Goal: Task Accomplishment & Management: Use online tool/utility

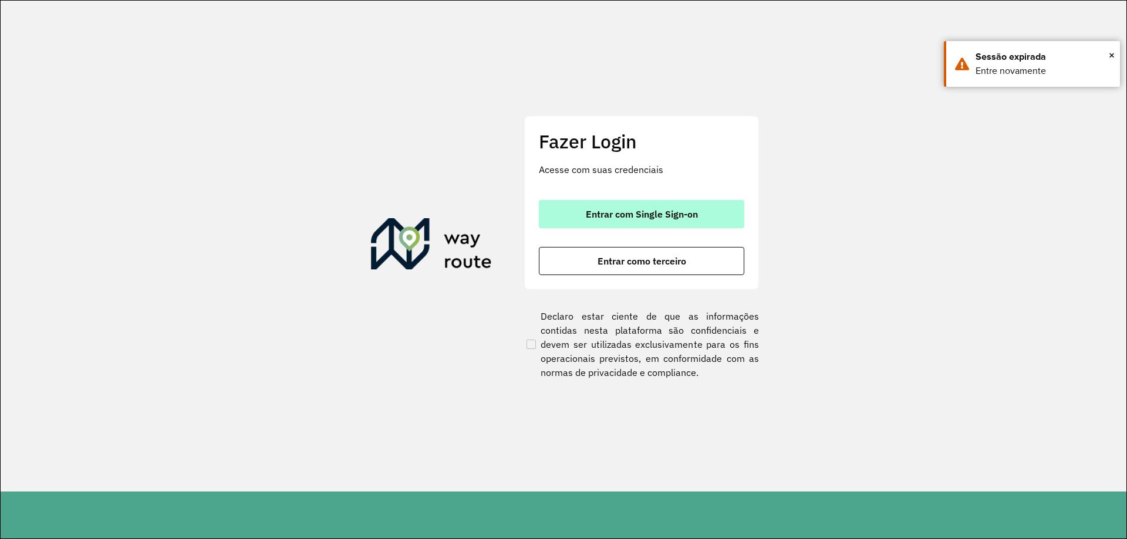
click at [632, 219] on span "Entrar com Single Sign-on" at bounding box center [642, 213] width 112 height 9
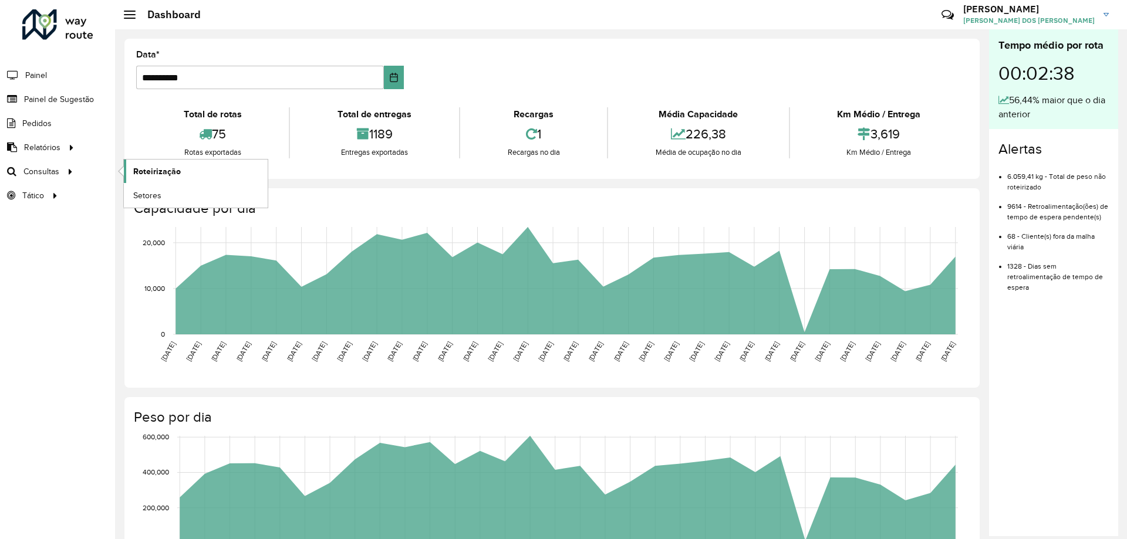
click at [137, 171] on span "Roteirização" at bounding box center [157, 171] width 48 height 12
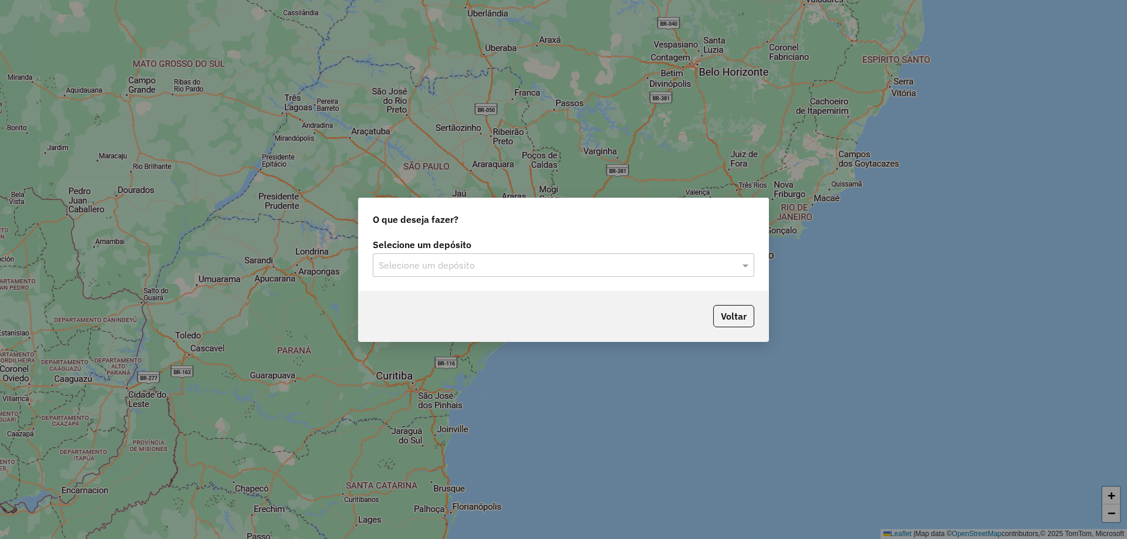
click at [500, 268] on input "text" at bounding box center [551, 266] width 346 height 14
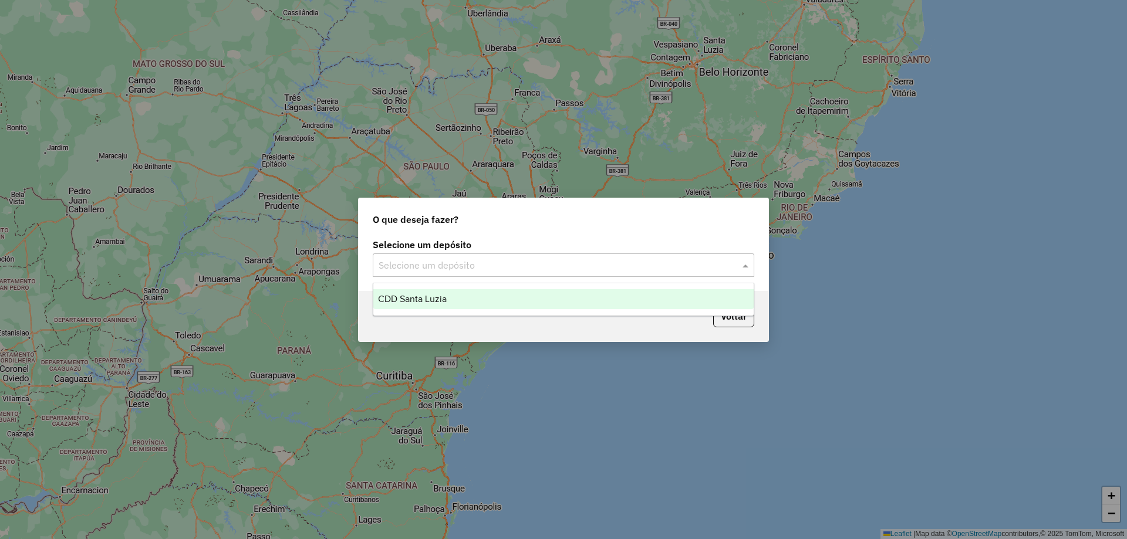
click at [464, 303] on div "CDD Santa Luzia" at bounding box center [563, 299] width 380 height 20
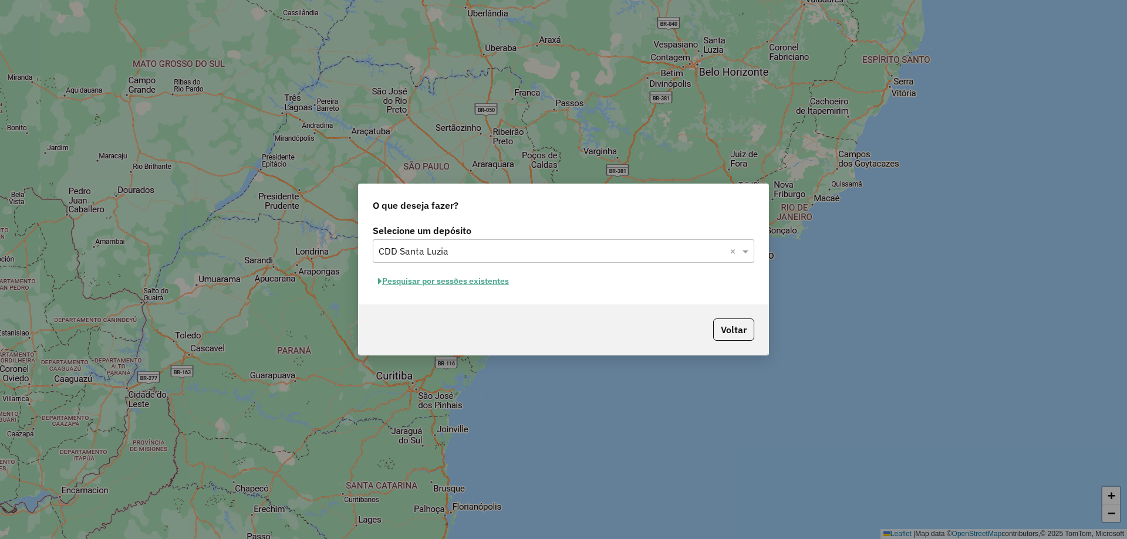
click at [486, 280] on button "Pesquisar por sessões existentes" at bounding box center [443, 281] width 141 height 18
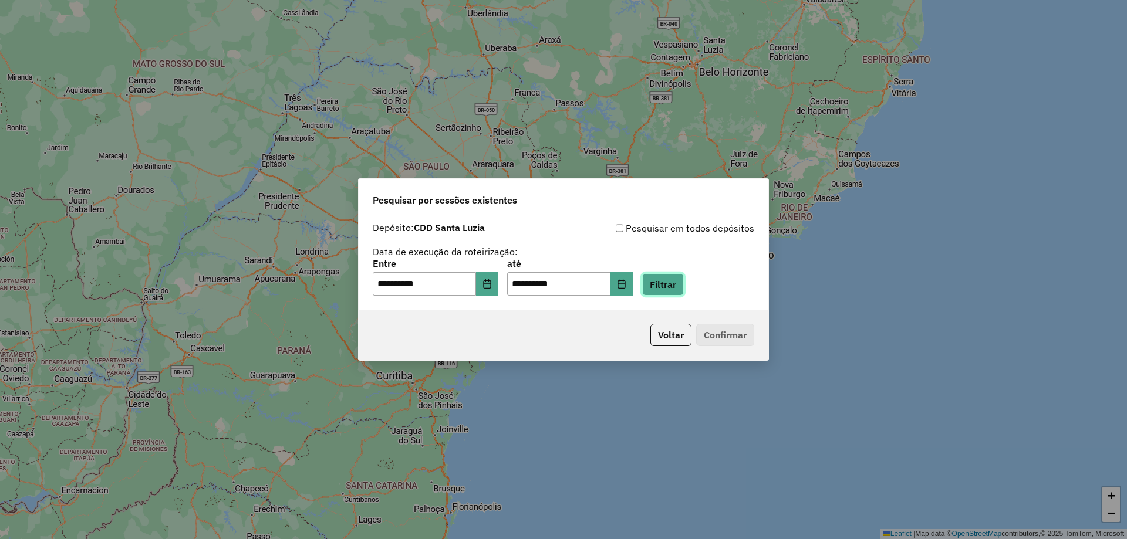
click at [684, 279] on button "Filtrar" at bounding box center [663, 284] width 42 height 22
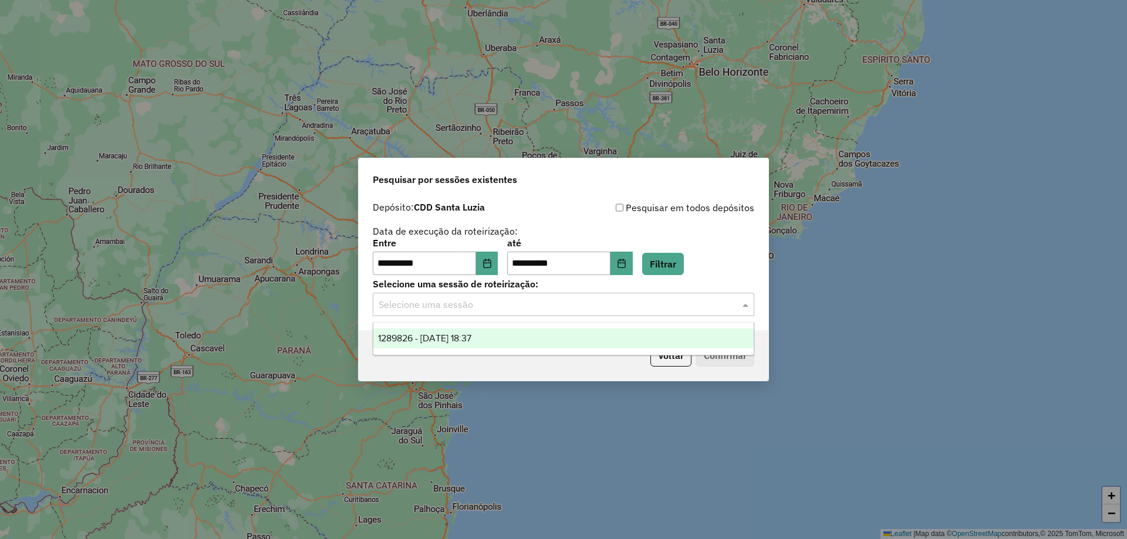
click at [458, 298] on input "text" at bounding box center [551, 305] width 346 height 14
click at [449, 339] on span "1289826 - 07/10/2025 18:37" at bounding box center [424, 338] width 93 height 10
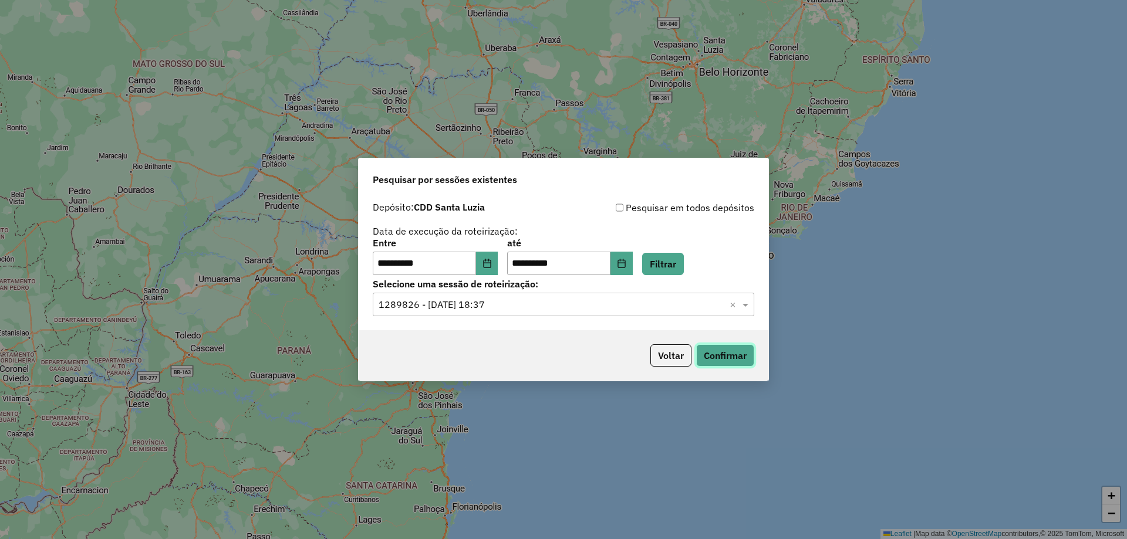
click at [714, 360] on button "Confirmar" at bounding box center [725, 355] width 58 height 22
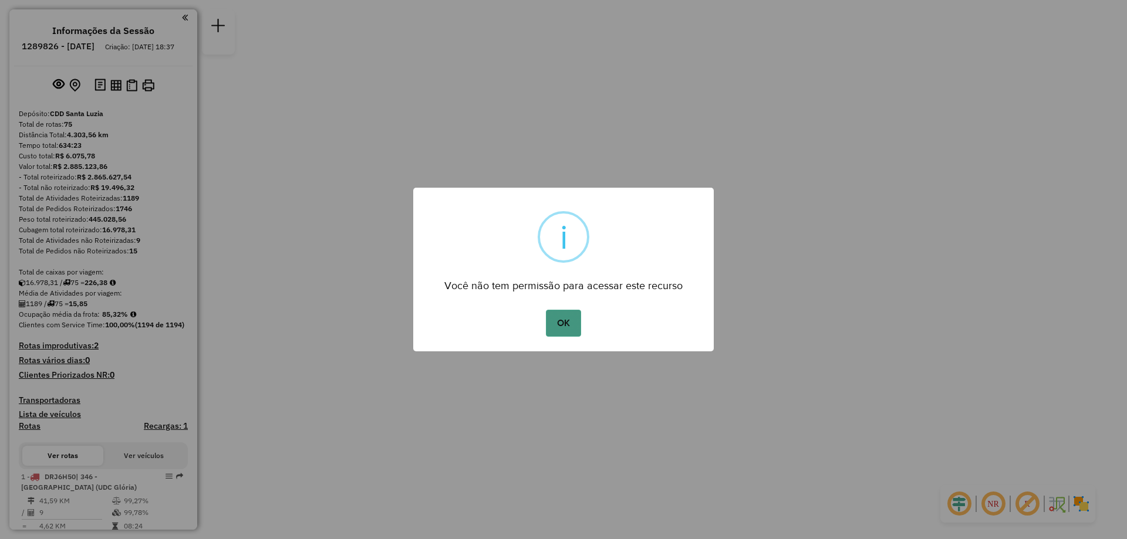
click at [553, 319] on button "OK" at bounding box center [563, 323] width 35 height 27
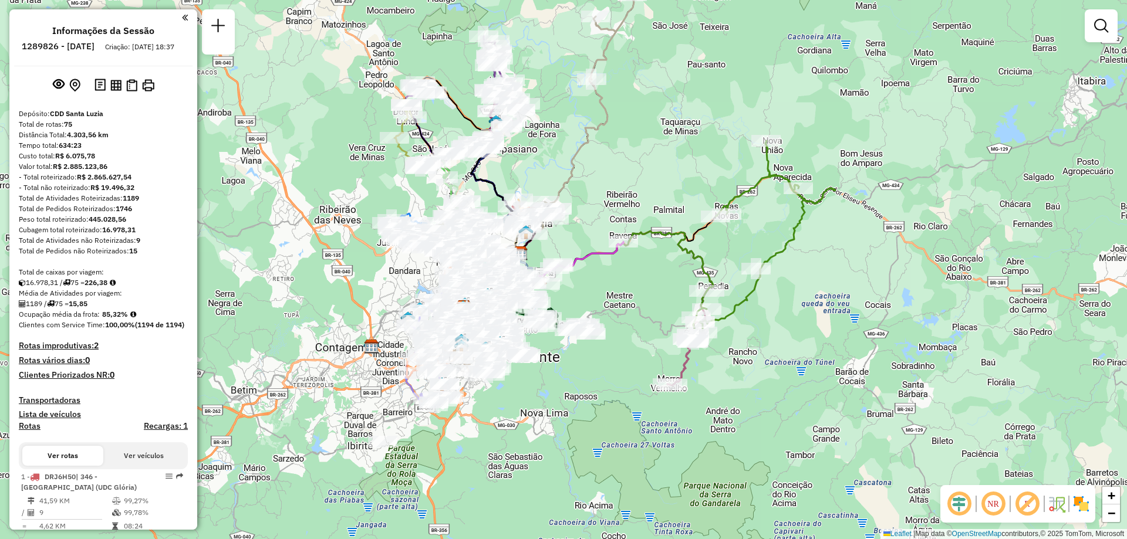
click at [1115, 21] on div at bounding box center [1100, 25] width 33 height 33
click at [1098, 25] on em at bounding box center [1101, 26] width 14 height 14
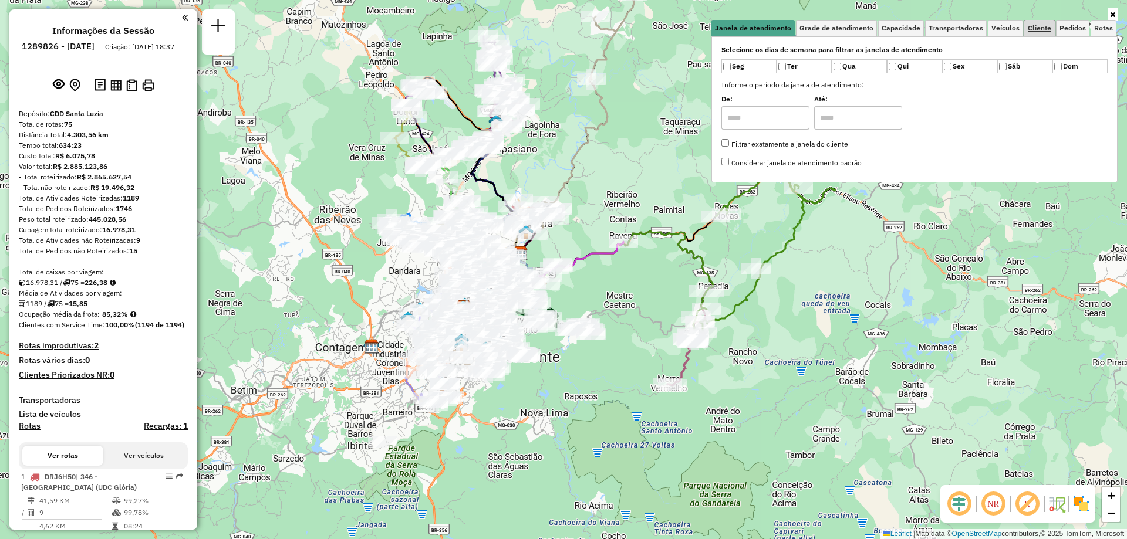
click at [1037, 26] on span "Cliente" at bounding box center [1038, 28] width 23 height 7
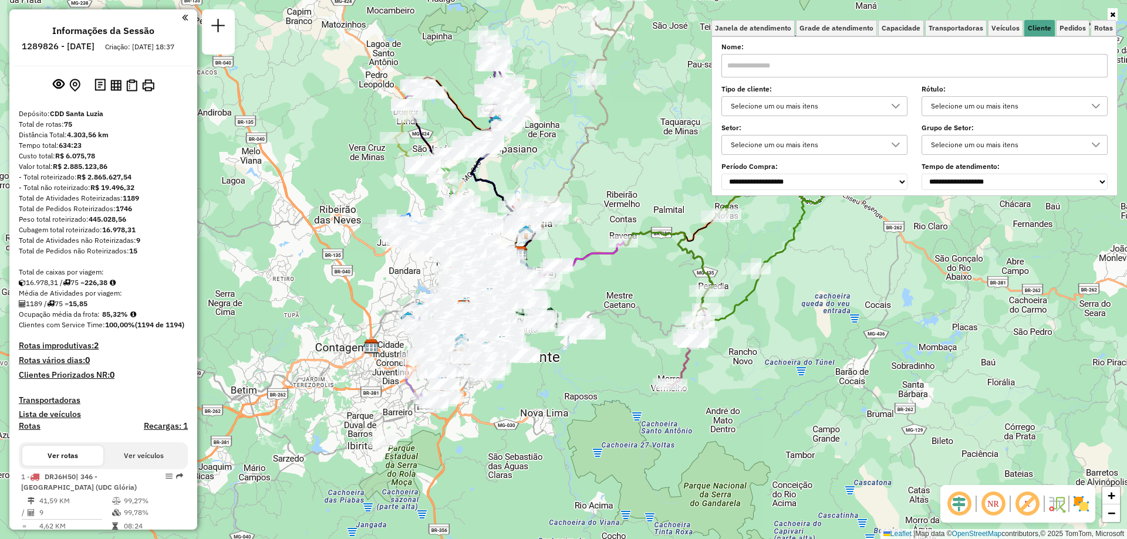
click at [756, 114] on div "Selecione um ou mais itens" at bounding box center [805, 106] width 158 height 19
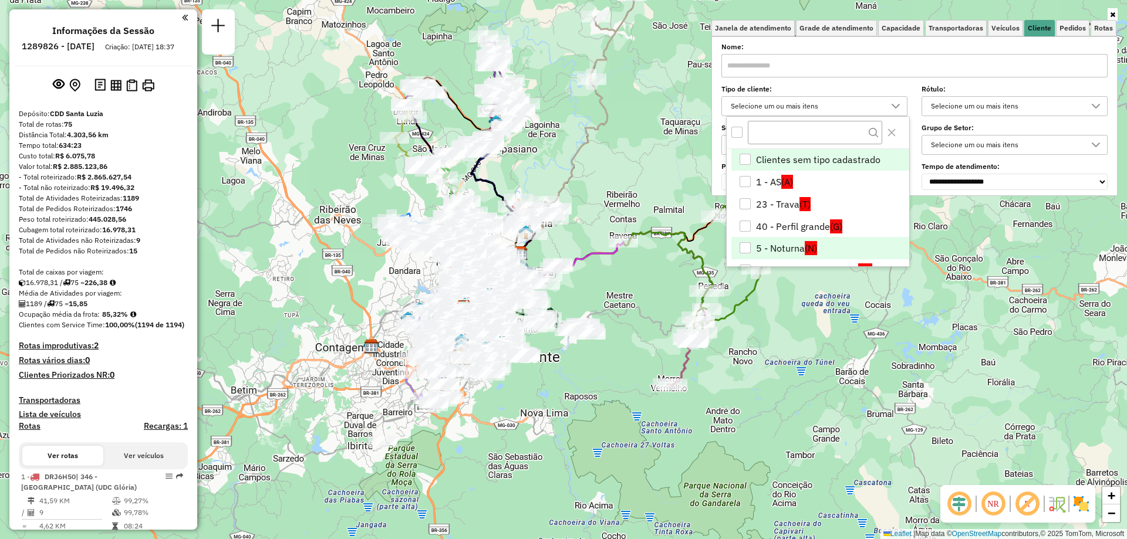
scroll to position [59, 0]
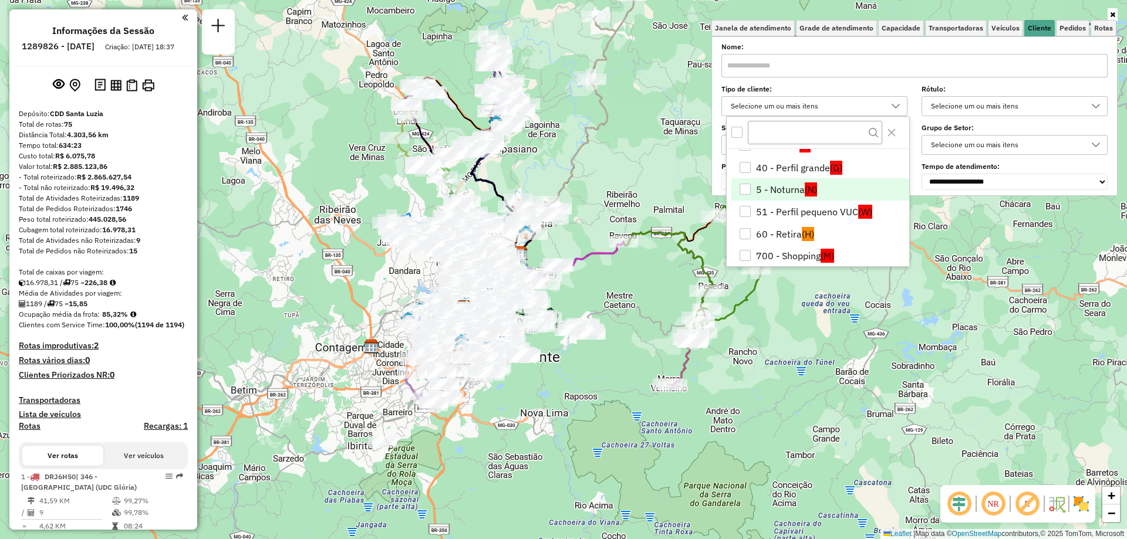
click at [798, 189] on li "5 - Noturna (N)" at bounding box center [820, 189] width 178 height 22
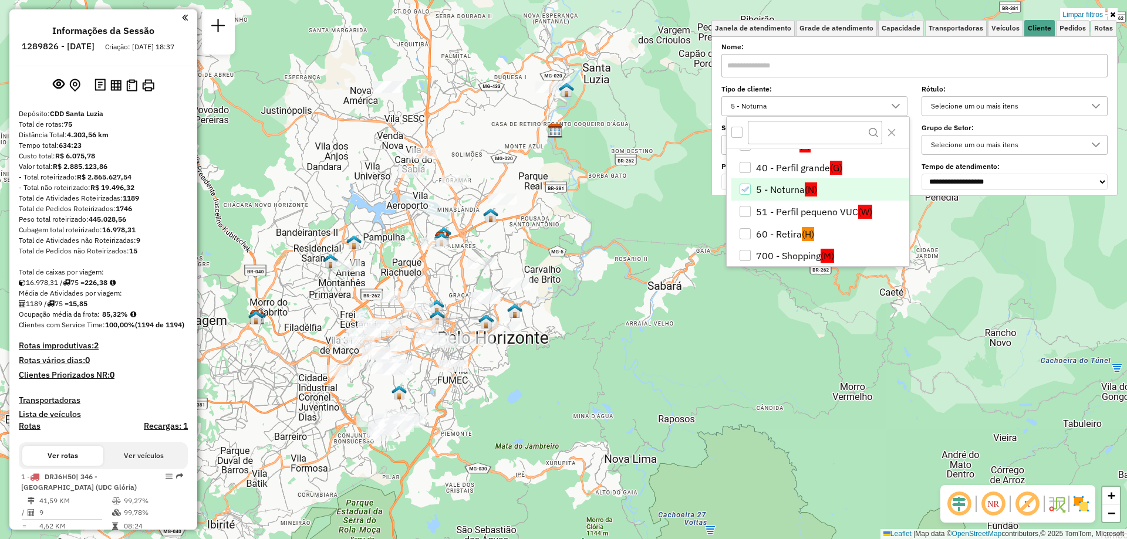
click at [148, 193] on div "- Total não roteirizado: R$ 19.496,32" at bounding box center [103, 187] width 169 height 11
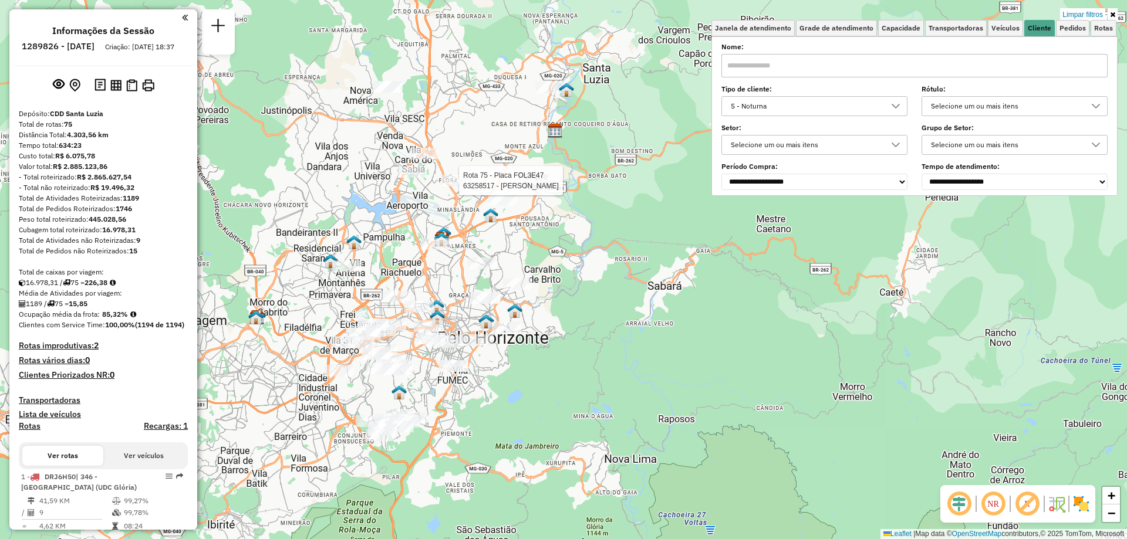
select select "**********"
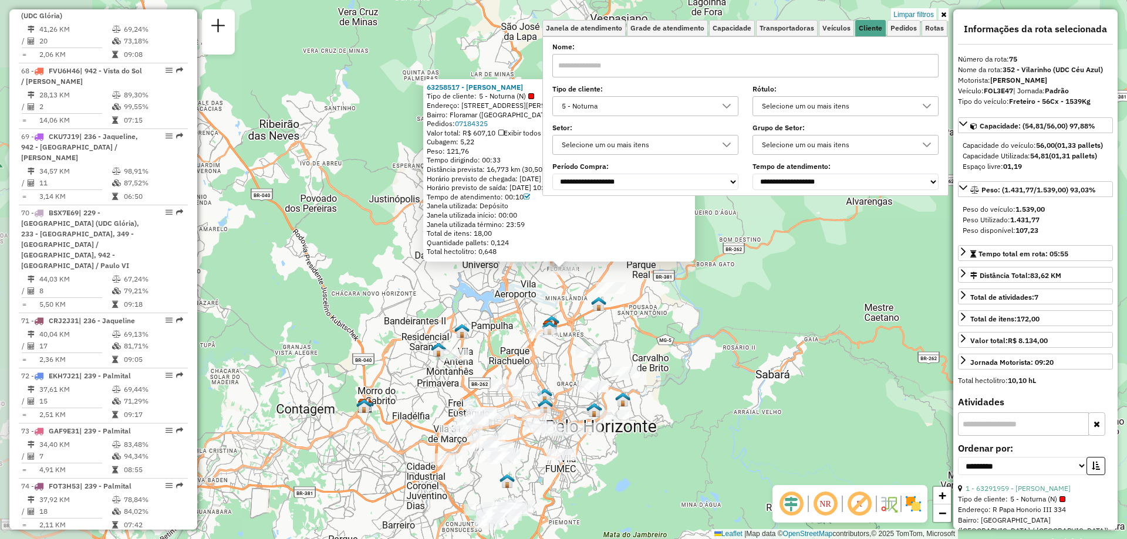
scroll to position [5390, 0]
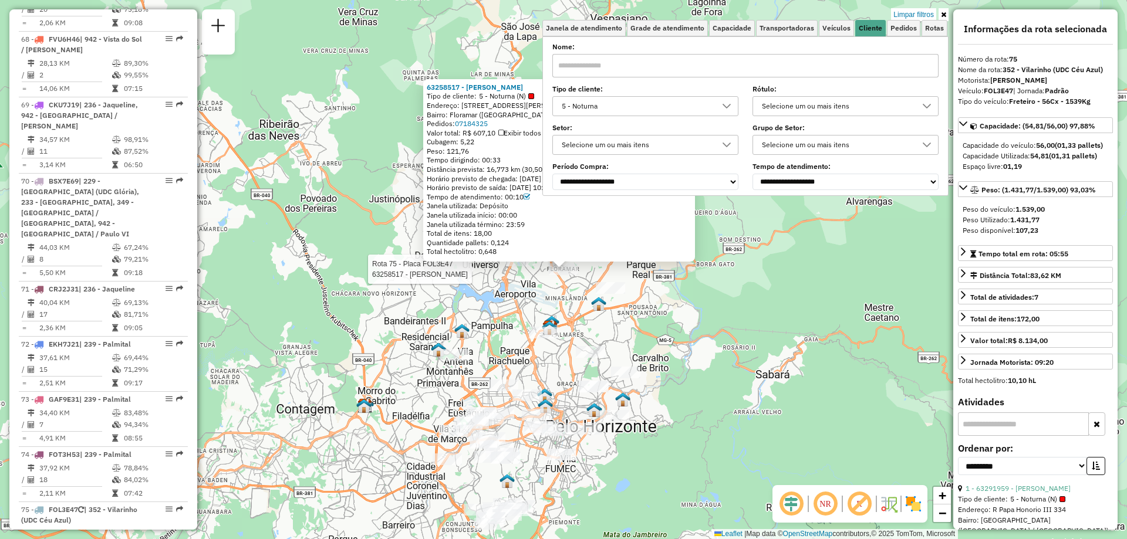
click at [594, 102] on div "5 - Noturna" at bounding box center [636, 106] width 158 height 19
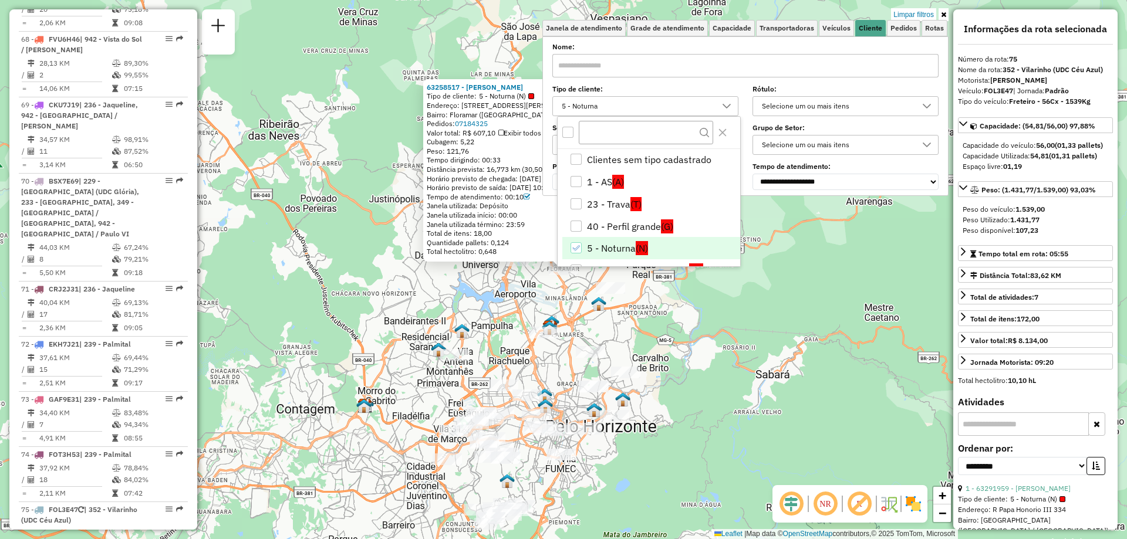
click at [576, 248] on icon "5 - Noturna" at bounding box center [576, 248] width 8 height 8
click at [847, 184] on select "**********" at bounding box center [845, 182] width 186 height 16
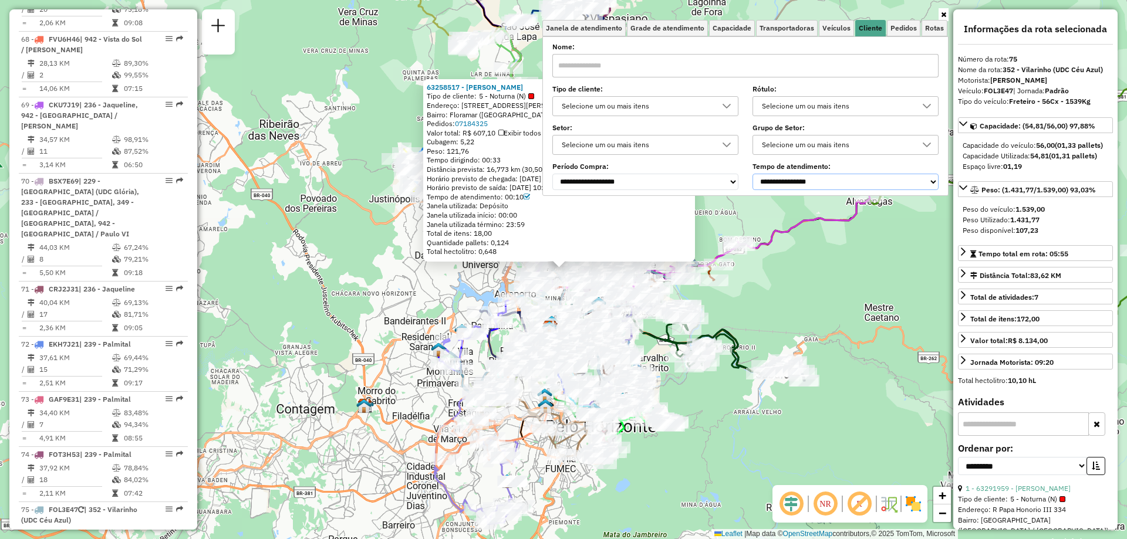
click at [755, 174] on select "**********" at bounding box center [845, 182] width 186 height 16
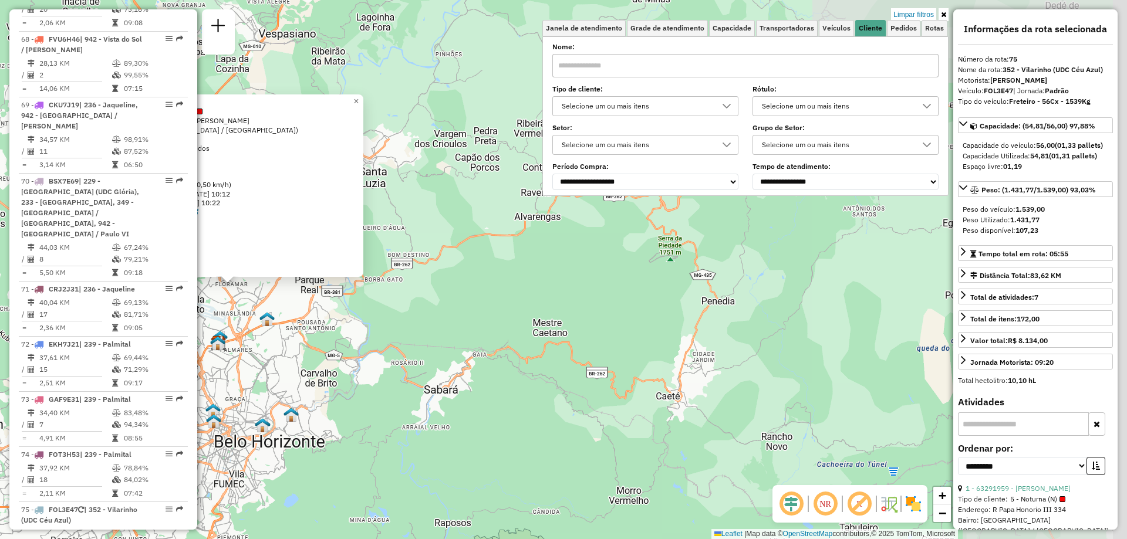
drag, startPoint x: 749, startPoint y: 322, endPoint x: 418, endPoint y: 337, distance: 331.9
click at [418, 337] on div "63258517 - GERALDO MAGELA BONFIM PINTO JUNIOR Tipo de cliente: 5 - Noturna (N) …" at bounding box center [563, 269] width 1127 height 539
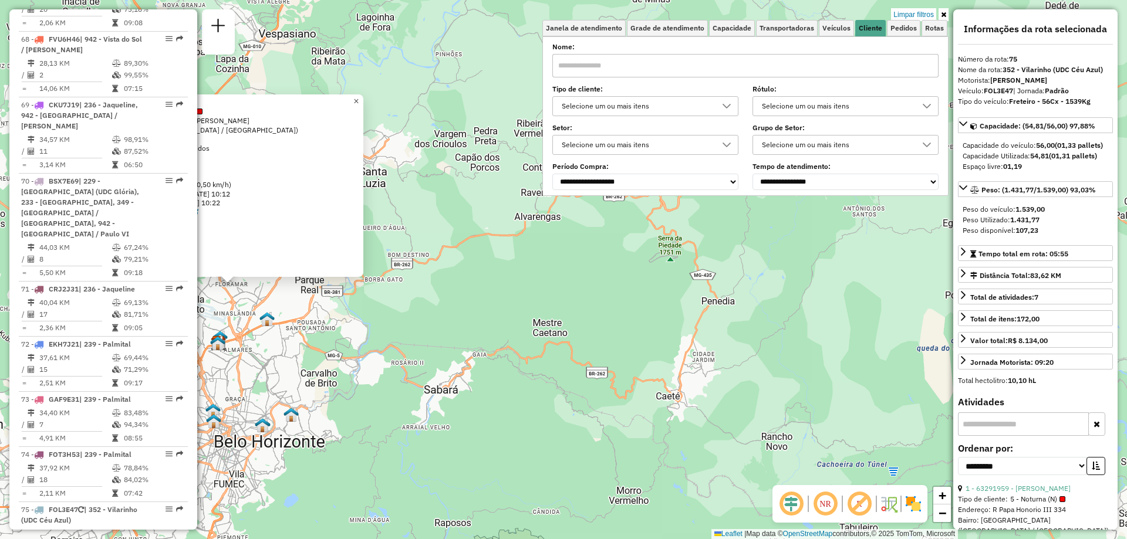
click at [359, 99] on span "×" at bounding box center [355, 101] width 5 height 10
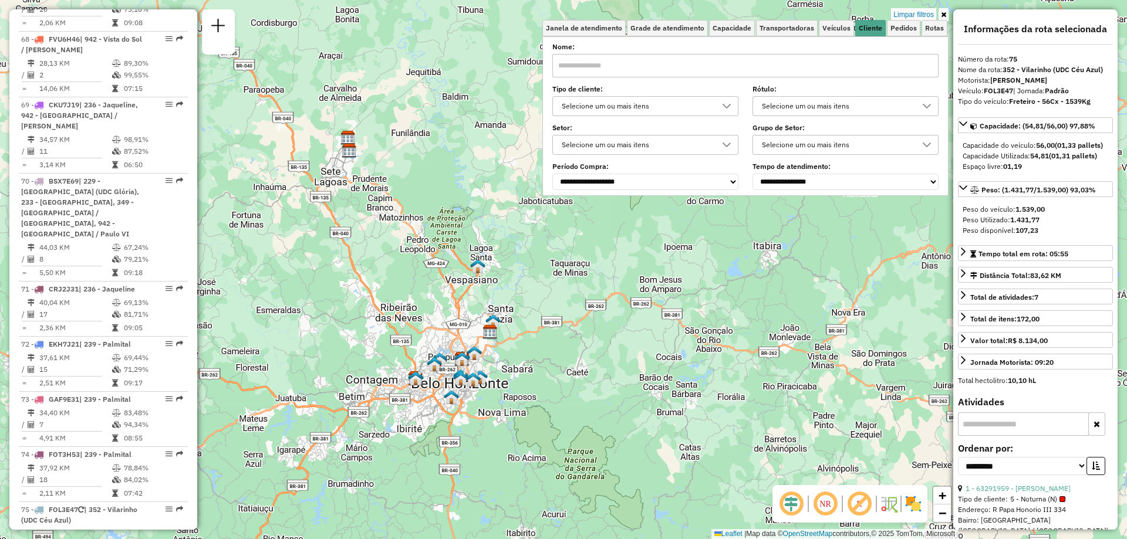
drag, startPoint x: 621, startPoint y: 330, endPoint x: 562, endPoint y: 354, distance: 64.5
click at [562, 354] on div "Limpar filtros Janela de atendimento Grade de atendimento Capacidade Transporta…" at bounding box center [563, 269] width 1127 height 539
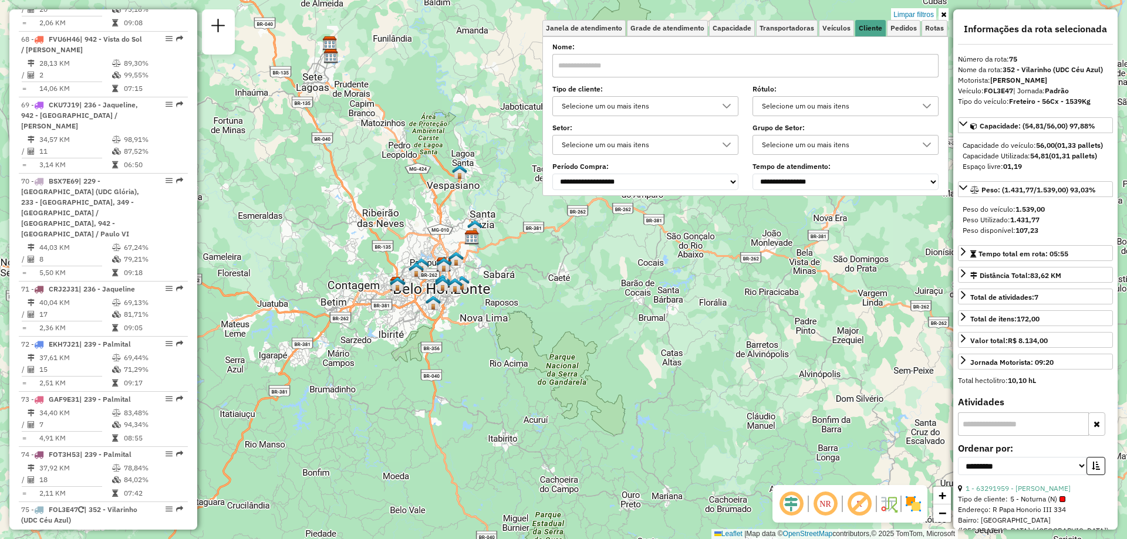
drag, startPoint x: 454, startPoint y: 432, endPoint x: 439, endPoint y: 356, distance: 78.3
click at [439, 356] on div "Limpar filtros Janela de atendimento Grade de atendimento Capacidade Transporta…" at bounding box center [563, 269] width 1127 height 539
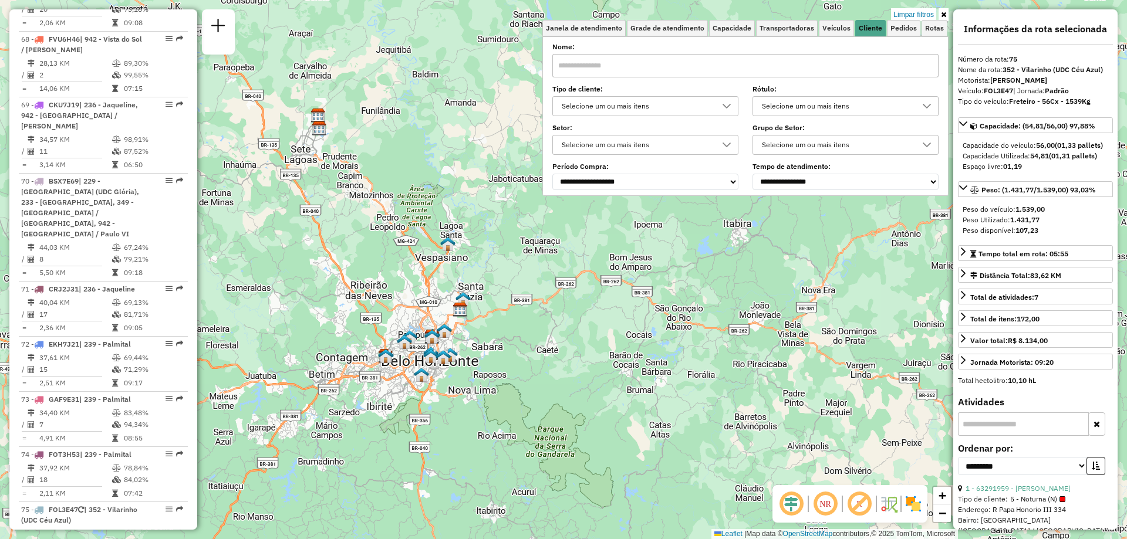
drag, startPoint x: 598, startPoint y: 415, endPoint x: 586, endPoint y: 489, distance: 74.9
click at [586, 489] on div "Limpar filtros Janela de atendimento Grade de atendimento Capacidade Transporta…" at bounding box center [563, 269] width 1127 height 539
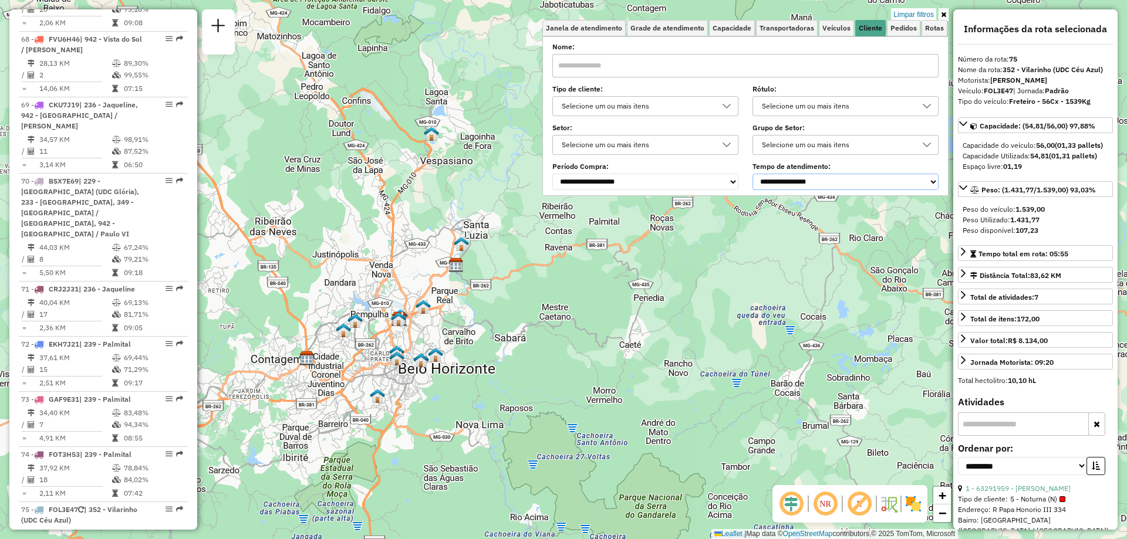
click at [792, 178] on select "**********" at bounding box center [845, 182] width 186 height 16
select select "**********"
click at [755, 174] on select "**********" at bounding box center [845, 182] width 186 height 16
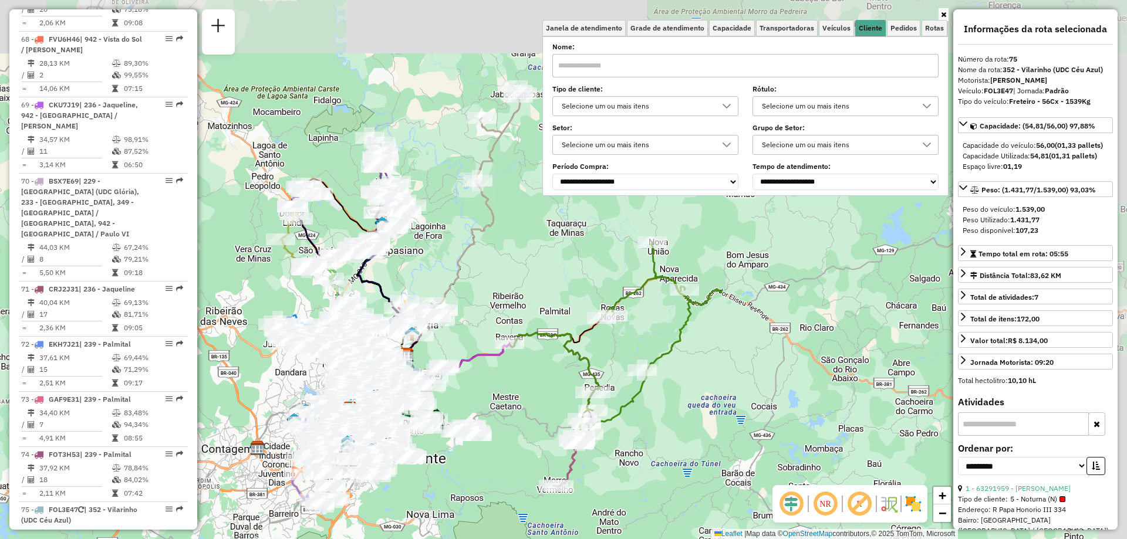
drag, startPoint x: 625, startPoint y: 275, endPoint x: 576, endPoint y: 365, distance: 102.4
click at [576, 365] on icon at bounding box center [502, 363] width 194 height 60
